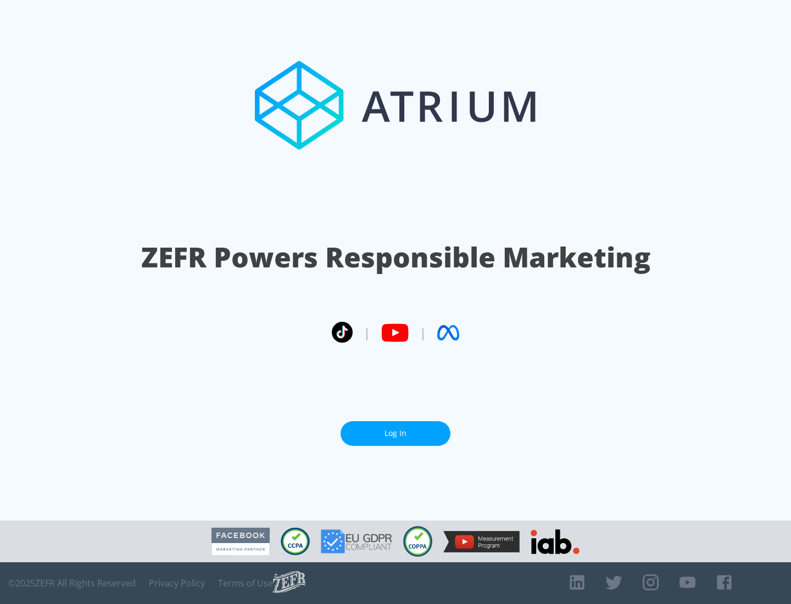
click at [396, 433] on link "Log In" at bounding box center [396, 433] width 110 height 25
